Goal: Task Accomplishment & Management: Manage account settings

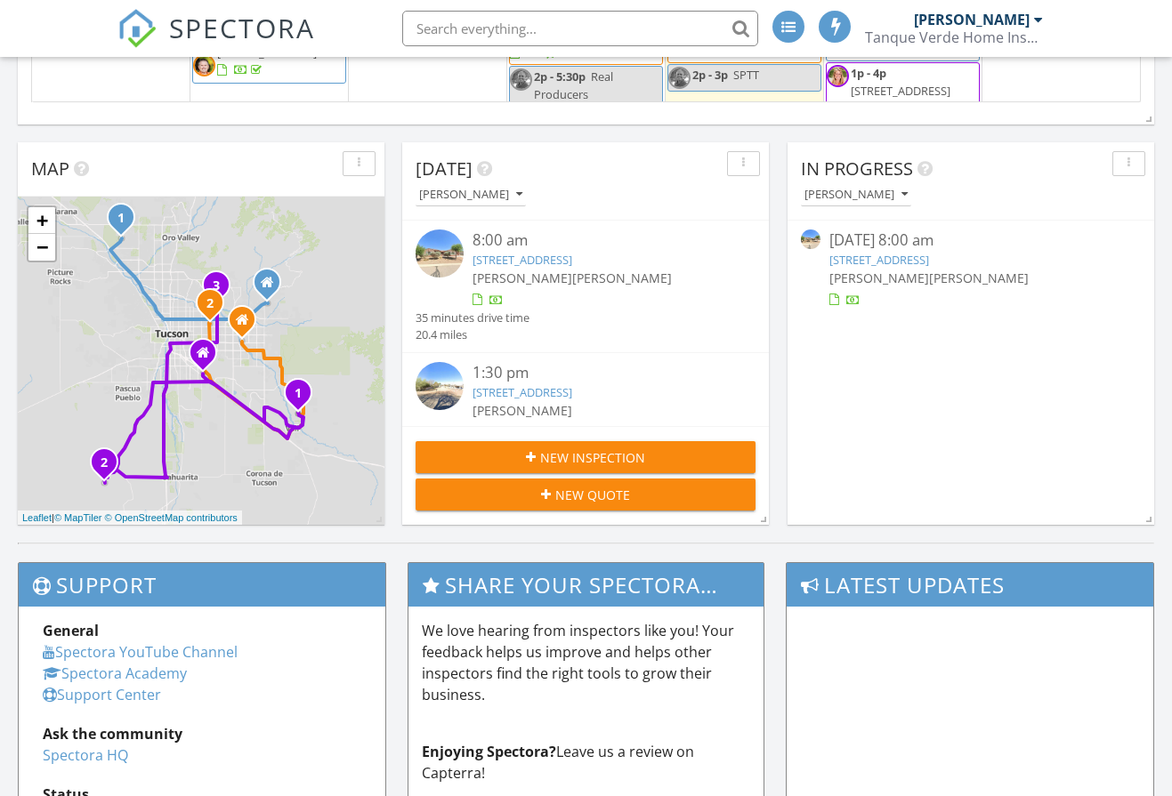
scroll to position [601, 0]
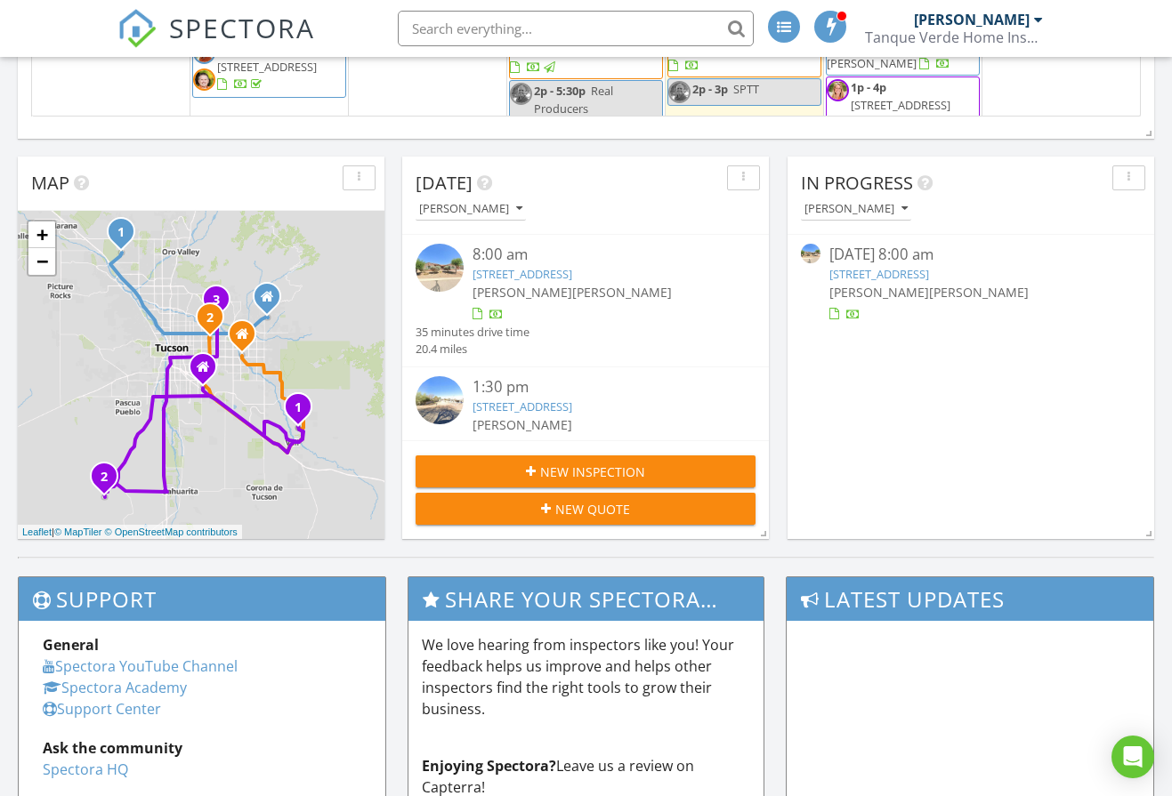
click at [929, 274] on link "[STREET_ADDRESS]" at bounding box center [879, 274] width 100 height 16
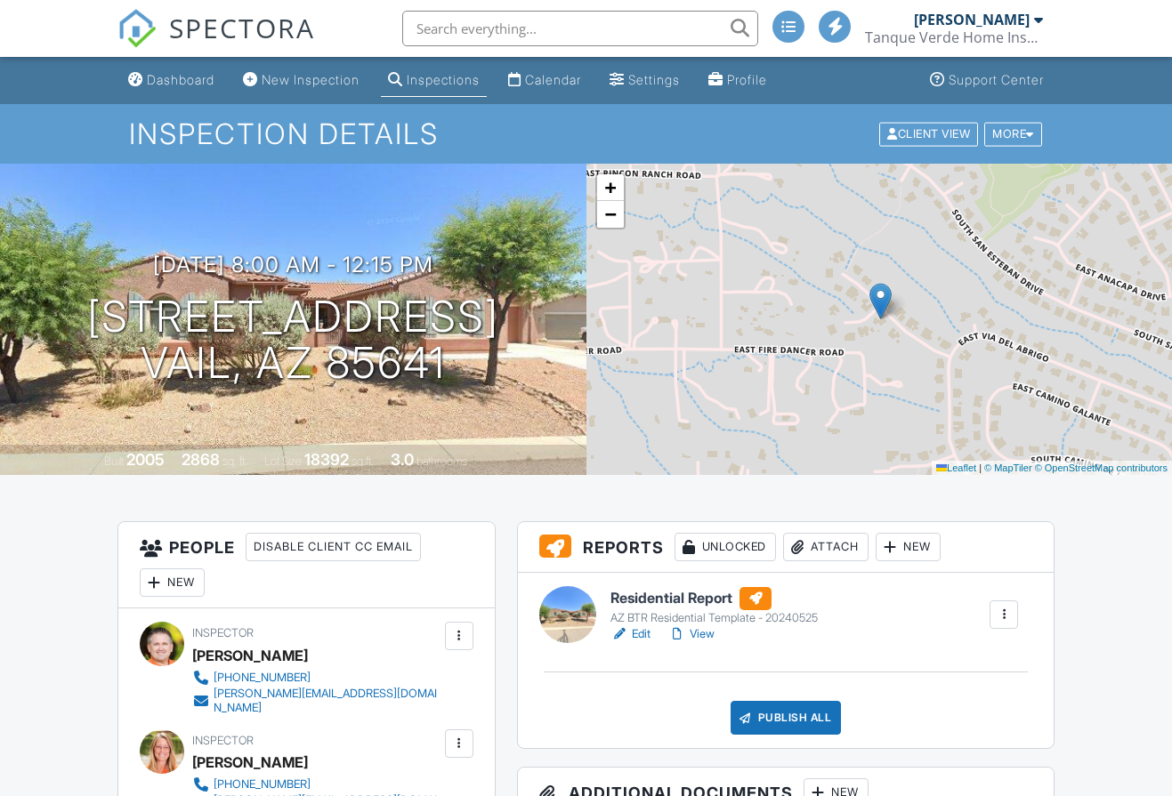
click at [706, 638] on link "View" at bounding box center [691, 634] width 46 height 18
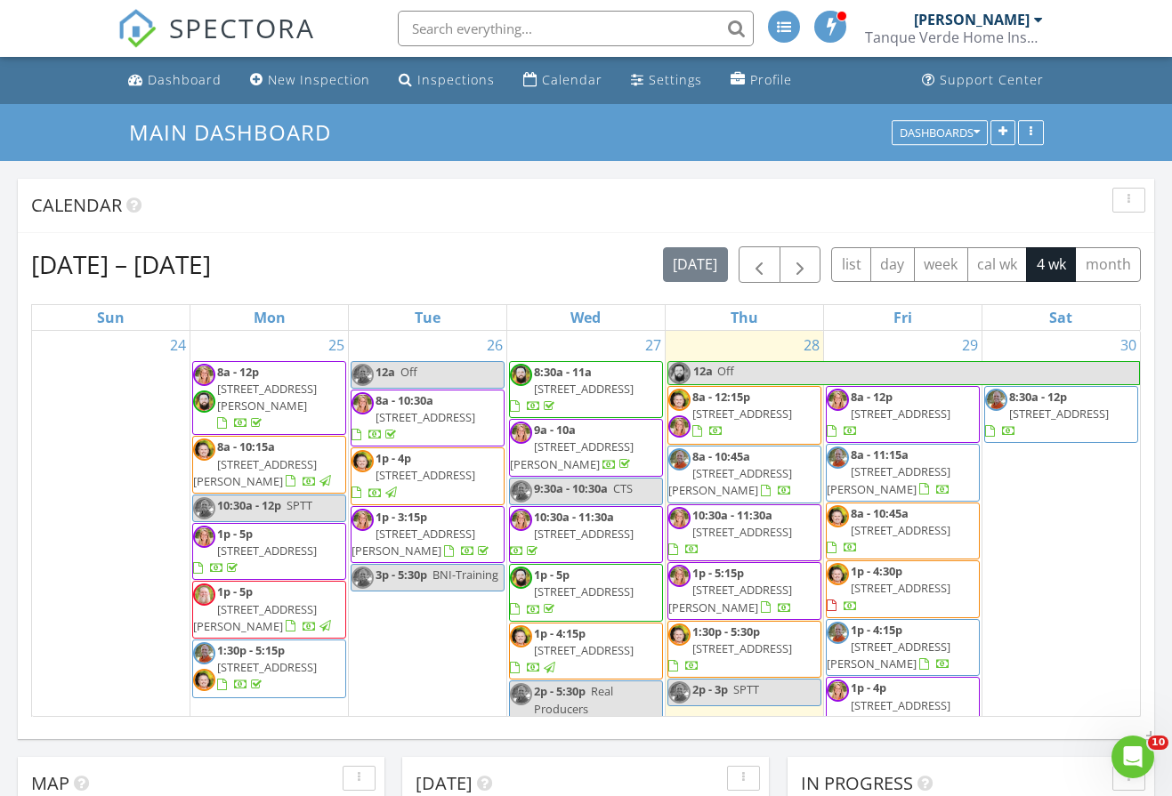
click at [708, 422] on span "13776 E Placita La Madrona, Vail 85641" at bounding box center [742, 414] width 100 height 16
